Goal: Task Accomplishment & Management: Use online tool/utility

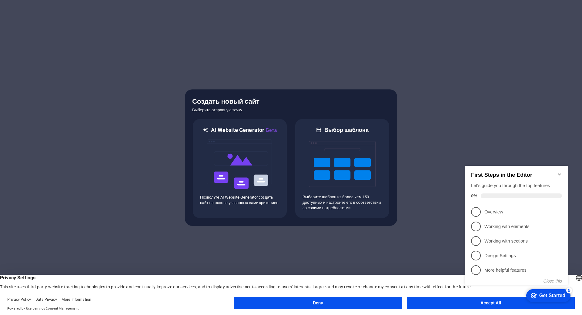
click at [449, 304] on button "Accept All" at bounding box center [490, 303] width 168 height 12
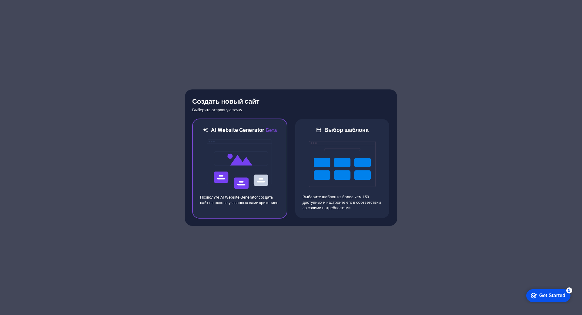
click at [246, 204] on p "Позвольте AI Website Generator создать сайт на основе указанных вами критериев." at bounding box center [239, 199] width 79 height 11
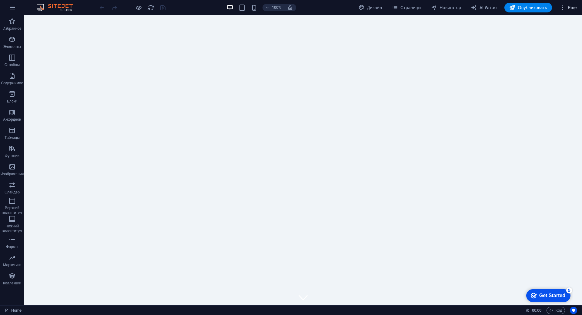
click at [570, 7] on span "Еще" at bounding box center [568, 8] width 18 height 6
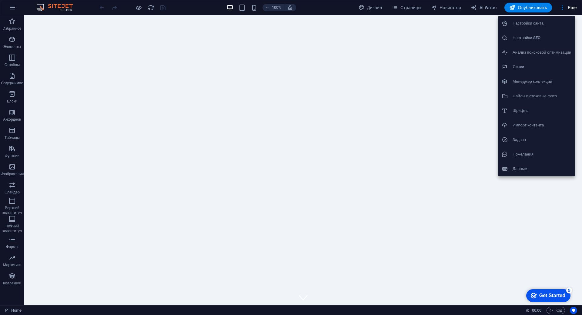
click at [422, 90] on div at bounding box center [291, 157] width 582 height 315
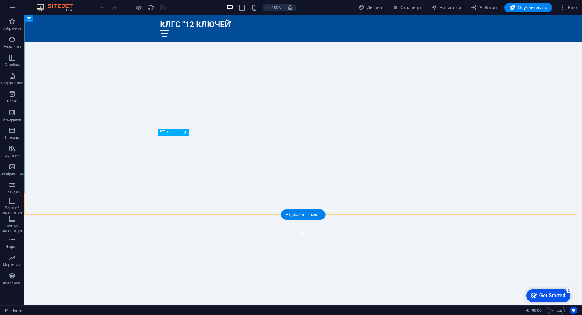
scroll to position [91, 0]
click at [166, 258] on div "КЛГС "12 КЛЮЧЕЙ" - Ваш идеальный партнер в мире горнолыжного спорта." at bounding box center [303, 272] width 286 height 28
click at [167, 258] on div "КЛГС "12 КЛЮЧЕЙ" - Ваш идеальный партнер в мире горнолыжного спорта." at bounding box center [303, 272] width 286 height 28
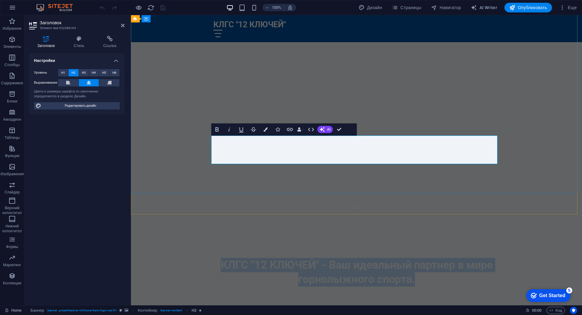
click at [225, 258] on span "КЛГС "12 КЛЮЧЕЙ" - Ваш идеальный партнер в мире горнолыжного спорта." at bounding box center [356, 271] width 272 height 27
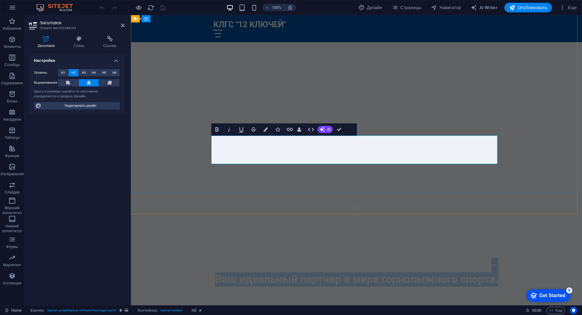
drag, startPoint x: 489, startPoint y: 141, endPoint x: 497, endPoint y: 158, distance: 18.2
click at [497, 258] on h2 "Клуб любителей горнолыжного спорта "12 КЛЮЧЕЙ" - Ваш идеальный партнер в мире г…" at bounding box center [356, 272] width 286 height 28
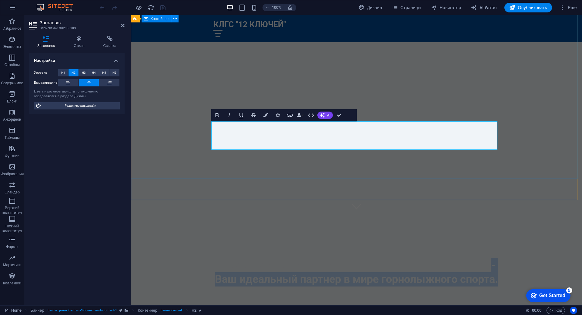
scroll to position [105, 0]
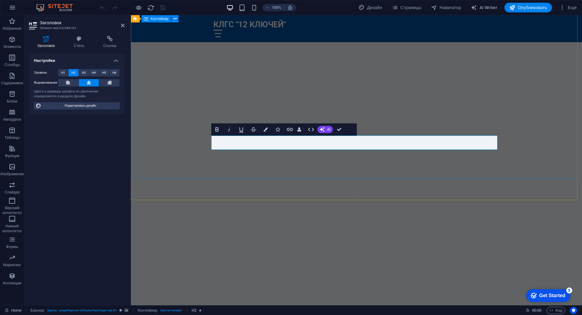
click at [520, 200] on div "Клуб любителей горнолыжного спорта "12 КЛЮЧЕЙ"" at bounding box center [356, 243] width 451 height 87
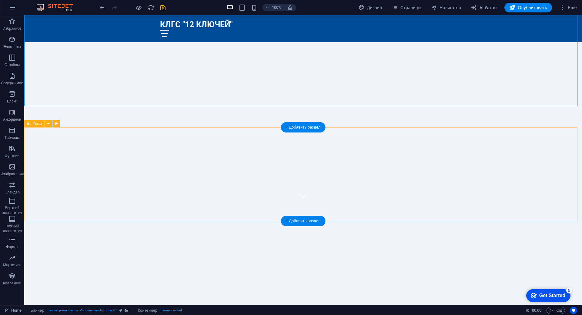
scroll to position [182, 0]
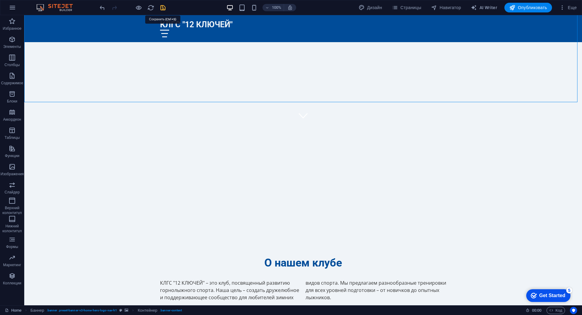
click at [164, 9] on icon "save" at bounding box center [162, 7] width 7 height 7
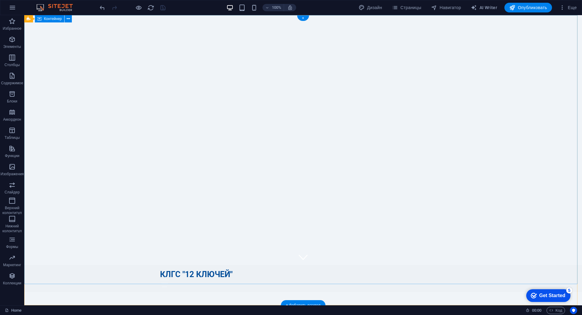
scroll to position [0, 0]
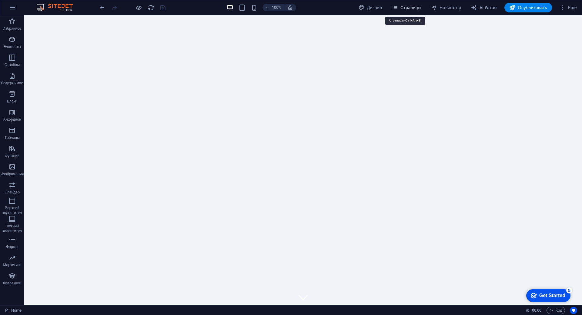
click at [408, 8] on span "Страницы" at bounding box center [406, 8] width 29 height 6
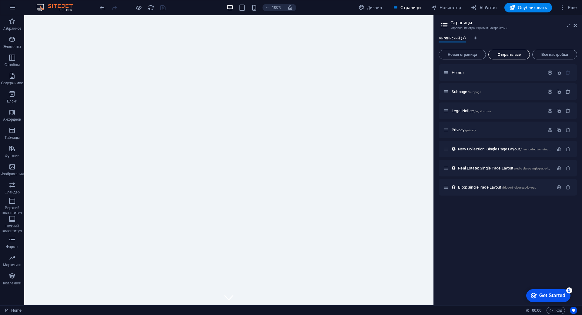
click at [514, 55] on span "Открыть все" at bounding box center [509, 55] width 36 height 4
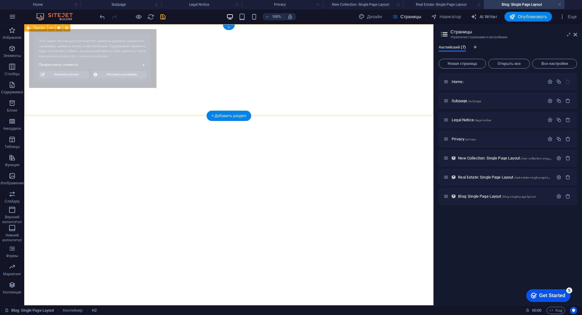
select select "68b83d1bded0b150a00dcf98"
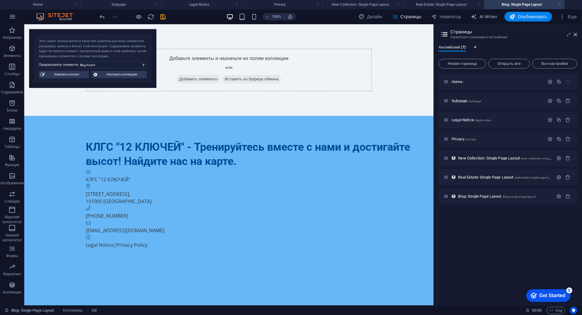
click at [169, 277] on html "Skip to main content Добавьте элементы и назначьте их полям коллекции или Добав…" at bounding box center [228, 226] width 409 height 404
click at [575, 35] on icon at bounding box center [575, 34] width 4 height 5
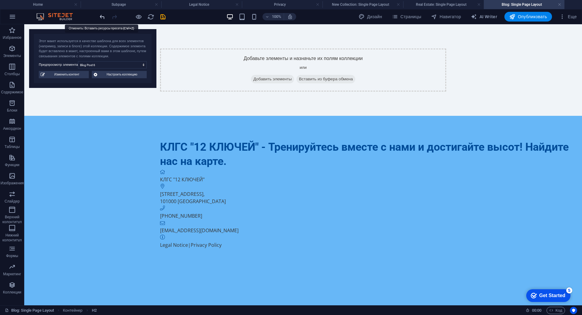
click at [100, 18] on icon "undo" at bounding box center [102, 16] width 7 height 7
click at [101, 16] on icon "undo" at bounding box center [102, 16] width 7 height 7
click at [400, 16] on span "Страницы" at bounding box center [406, 17] width 29 height 6
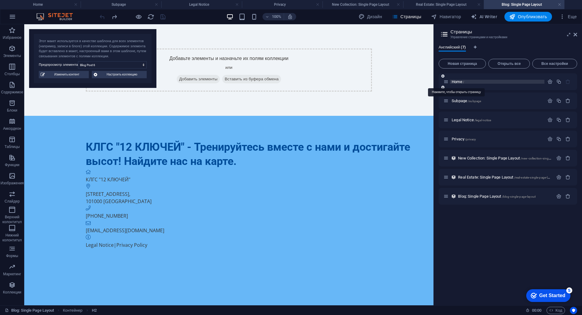
click at [457, 81] on span "Home /" at bounding box center [457, 81] width 12 height 5
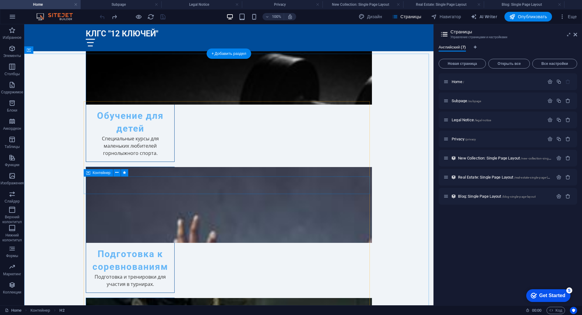
scroll to position [818, 0]
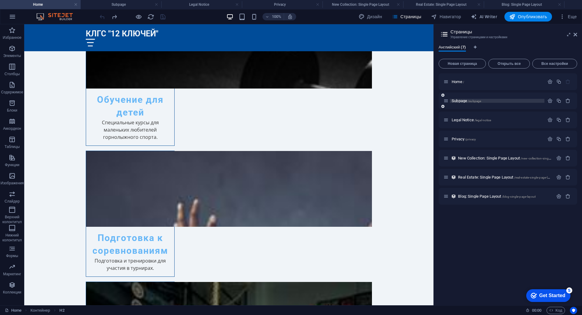
click at [459, 102] on span "Subpage /subpage" at bounding box center [465, 100] width 29 height 5
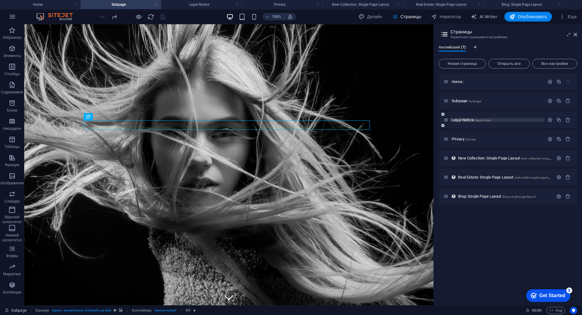
click at [461, 120] on span "Legal Notice /legal-notice" at bounding box center [470, 120] width 39 height 5
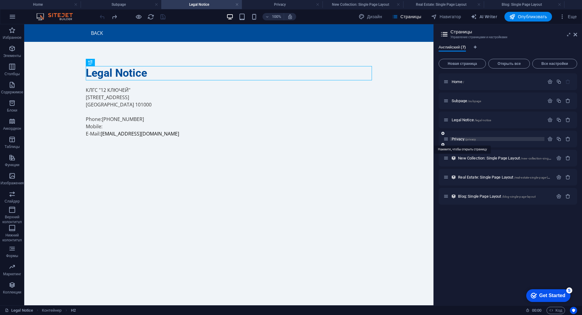
click at [462, 140] on span "Privacy /privacy" at bounding box center [463, 139] width 24 height 5
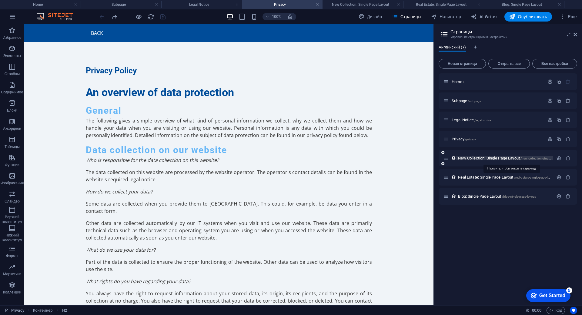
click at [460, 157] on span "New Collection: Single Page Layout /new-collection-single-page-layout" at bounding box center [513, 158] width 110 height 5
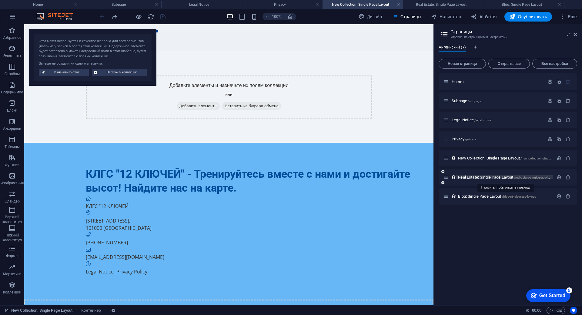
click at [463, 178] on span "Real Estate: Single Page Layout /real-estate-single-page-layout" at bounding box center [506, 177] width 97 height 5
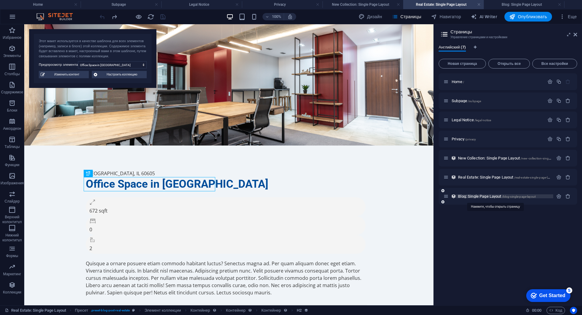
click at [466, 197] on span "Blog: Single Page Layout /blog-single-page-layout" at bounding box center [497, 196] width 78 height 5
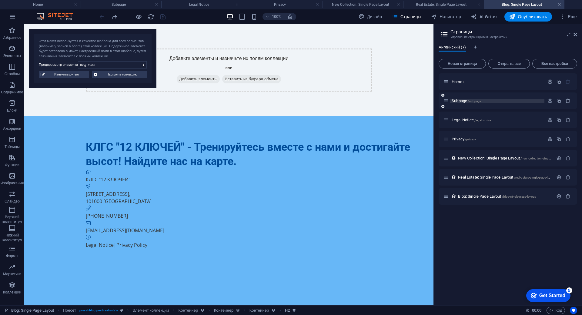
click at [477, 102] on span "/subpage" at bounding box center [473, 100] width 13 height 3
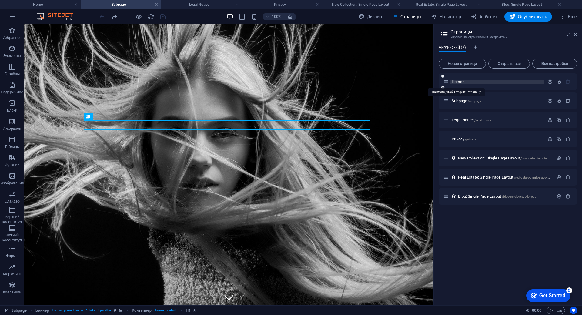
click at [459, 81] on span "Home /" at bounding box center [457, 81] width 12 height 5
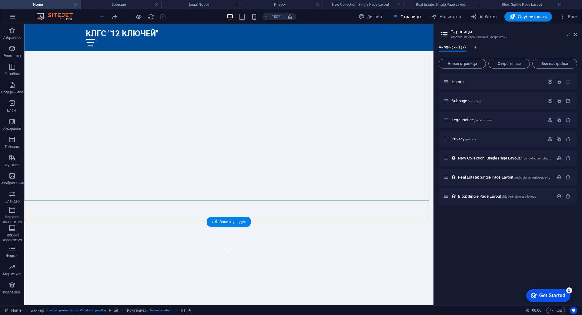
scroll to position [151, 0]
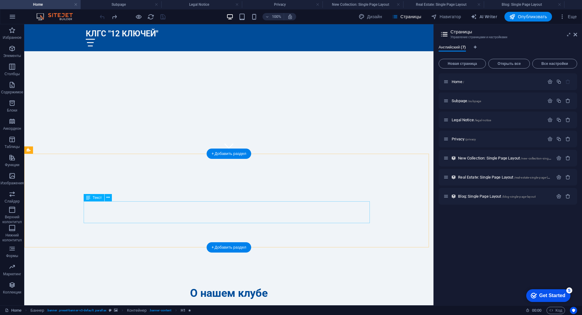
click at [262, 309] on div "КЛГС "12 КЛЮЧЕЙ" – это клуб, посвященный развитию горнолыжного спорта. Наша цел…" at bounding box center [229, 320] width 286 height 22
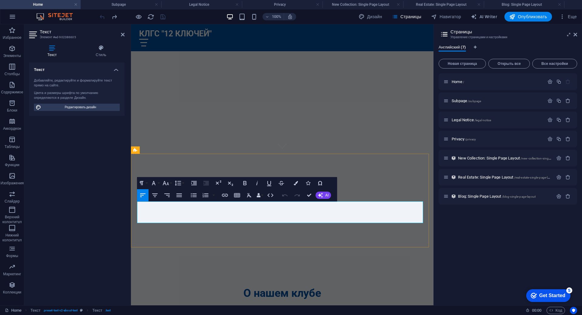
drag, startPoint x: 326, startPoint y: 205, endPoint x: 313, endPoint y: 221, distance: 19.6
click at [313, 309] on p "КЛГС "12 КЛЮЧЕЙ" – это клуб, посвященный развитию горнолыжного спорта. Наша цел…" at bounding box center [282, 320] width 286 height 22
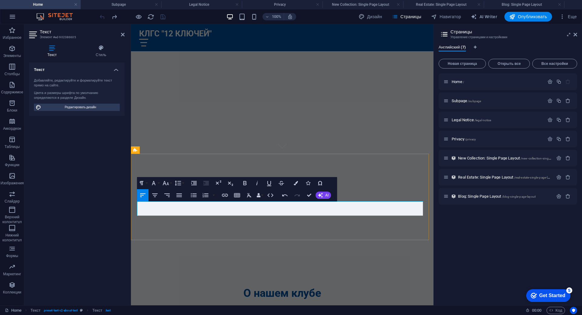
drag, startPoint x: 317, startPoint y: 212, endPoint x: 356, endPoint y: 213, distance: 38.8
click at [356, 309] on p "КЛГС "12 КЛЮЧЕЙ" – это клуб, посвященный развитию горнолыжного спорта. Наша цел…" at bounding box center [282, 316] width 286 height 15
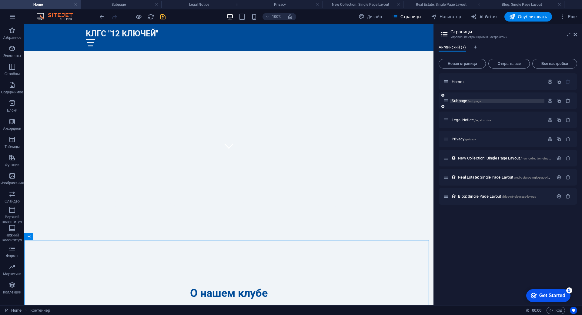
click at [454, 102] on span "Subpage /subpage" at bounding box center [465, 100] width 29 height 5
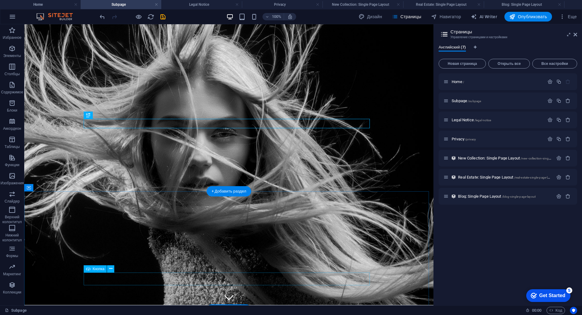
scroll to position [6, 0]
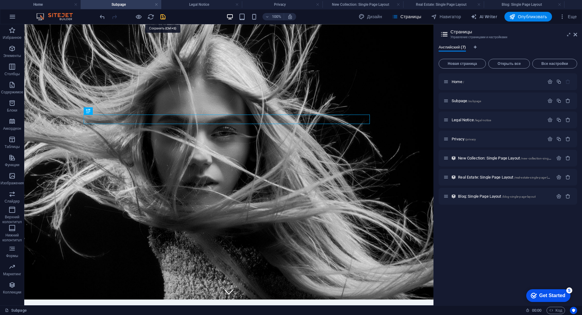
click at [162, 18] on icon "save" at bounding box center [162, 16] width 7 height 7
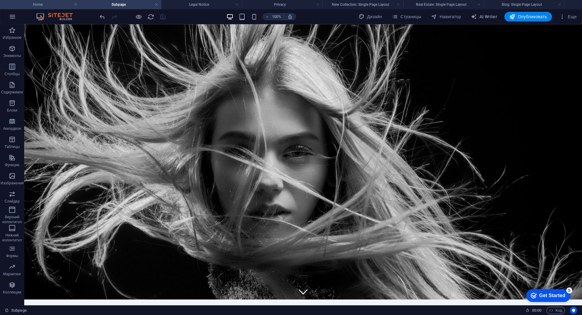
click at [41, 1] on li "Home" at bounding box center [40, 4] width 81 height 9
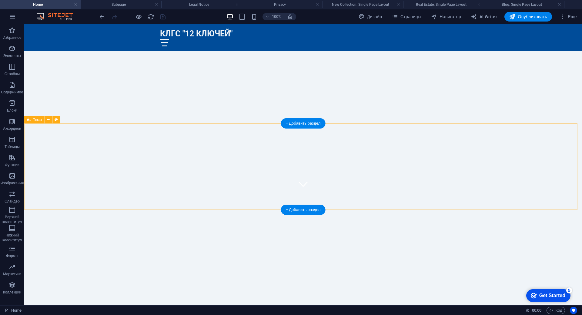
scroll to position [182, 0]
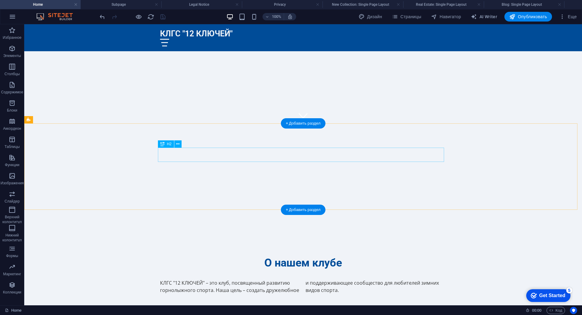
click at [266, 256] on div "О нашем клубе" at bounding box center [303, 263] width 286 height 14
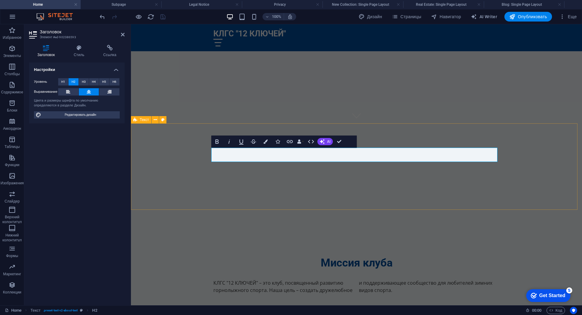
click at [423, 231] on div "Миссия клуба КЛГС "12 КЛЮЧЕЙ" – это клуб, посвященный развитию горнолыжного спо…" at bounding box center [356, 274] width 451 height 86
